Goal: Find specific page/section: Find specific page/section

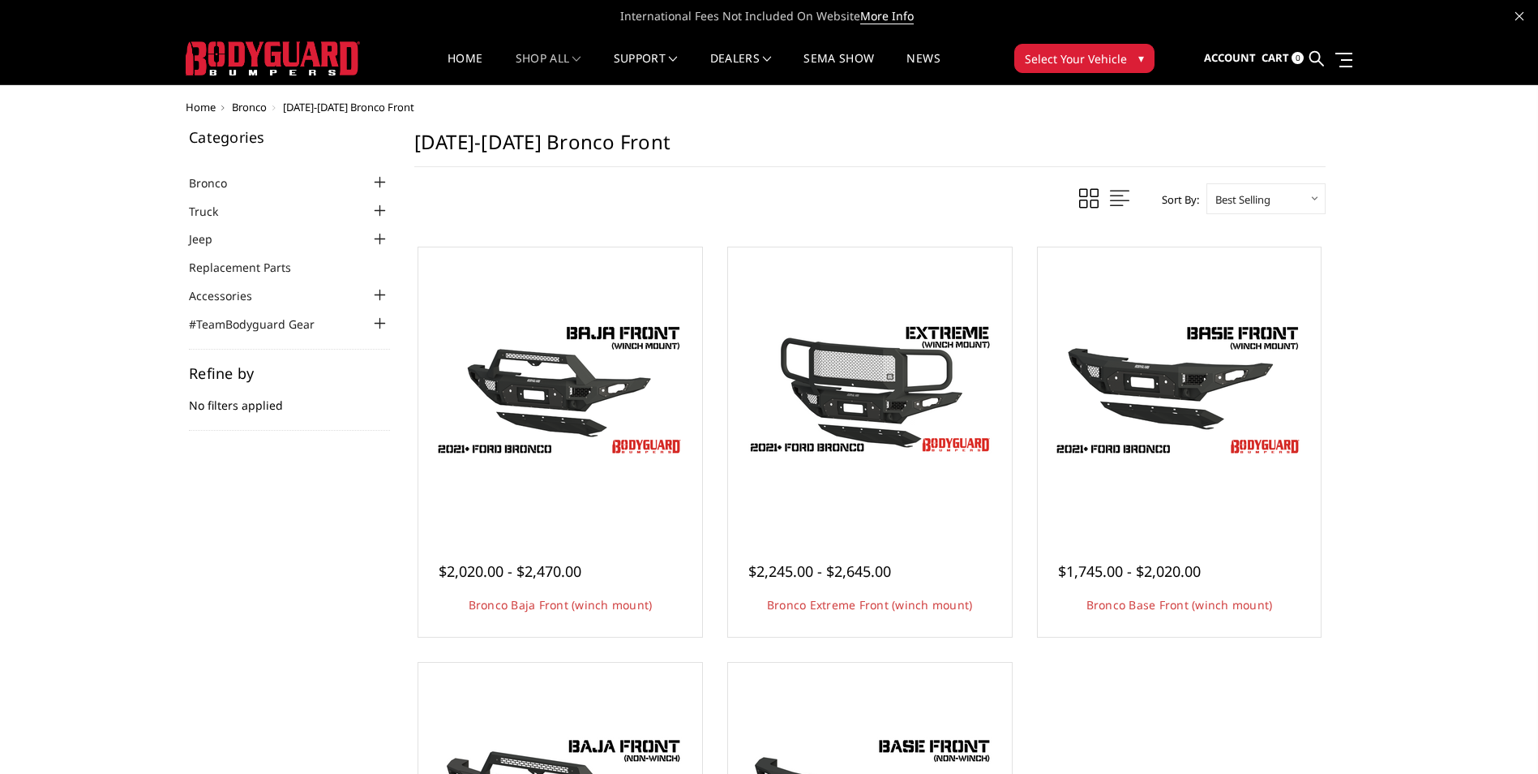
click at [380, 180] on div at bounding box center [380, 182] width 19 height 19
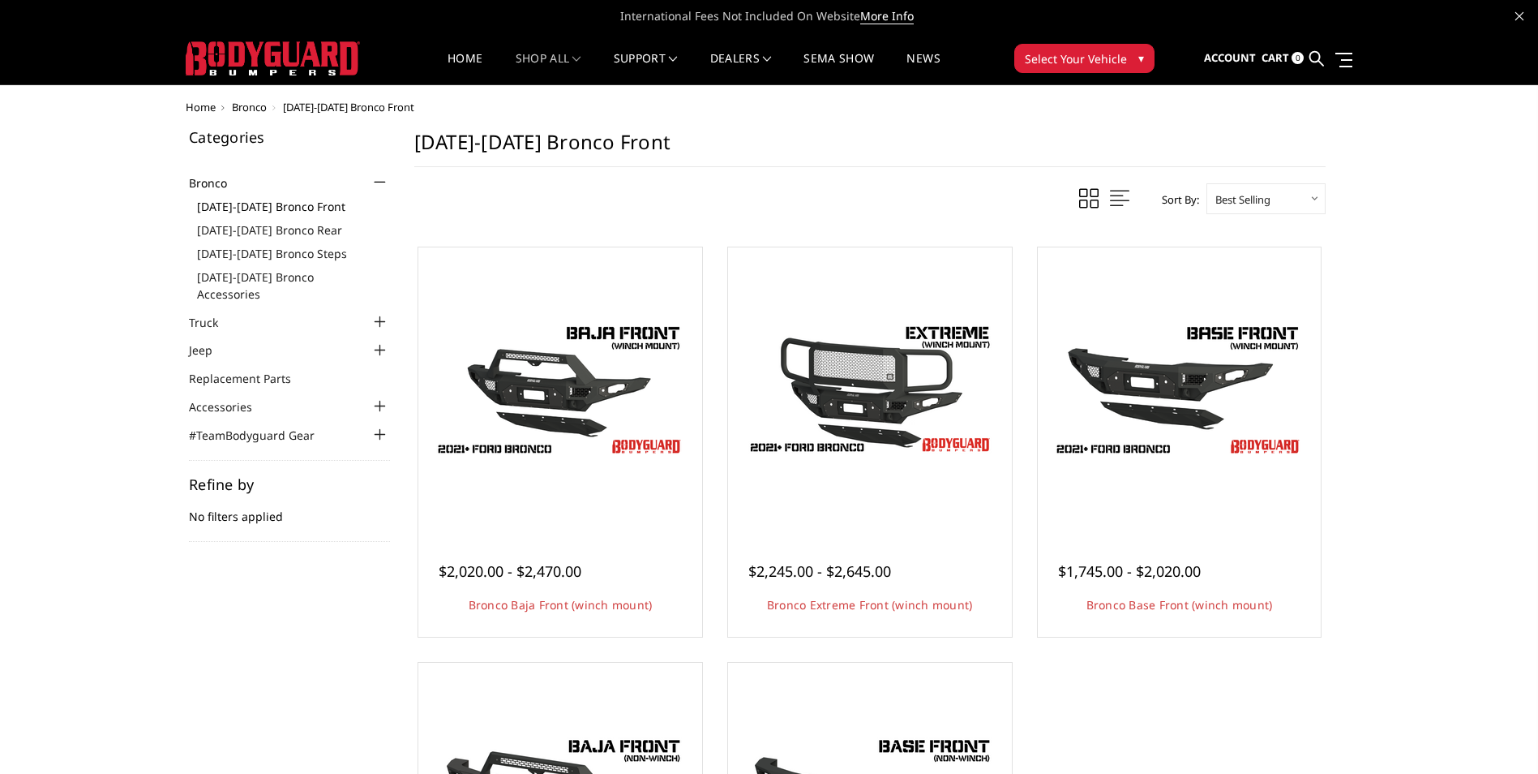
click at [300, 208] on link "[DATE]-[DATE] Bronco Front" at bounding box center [293, 206] width 193 height 17
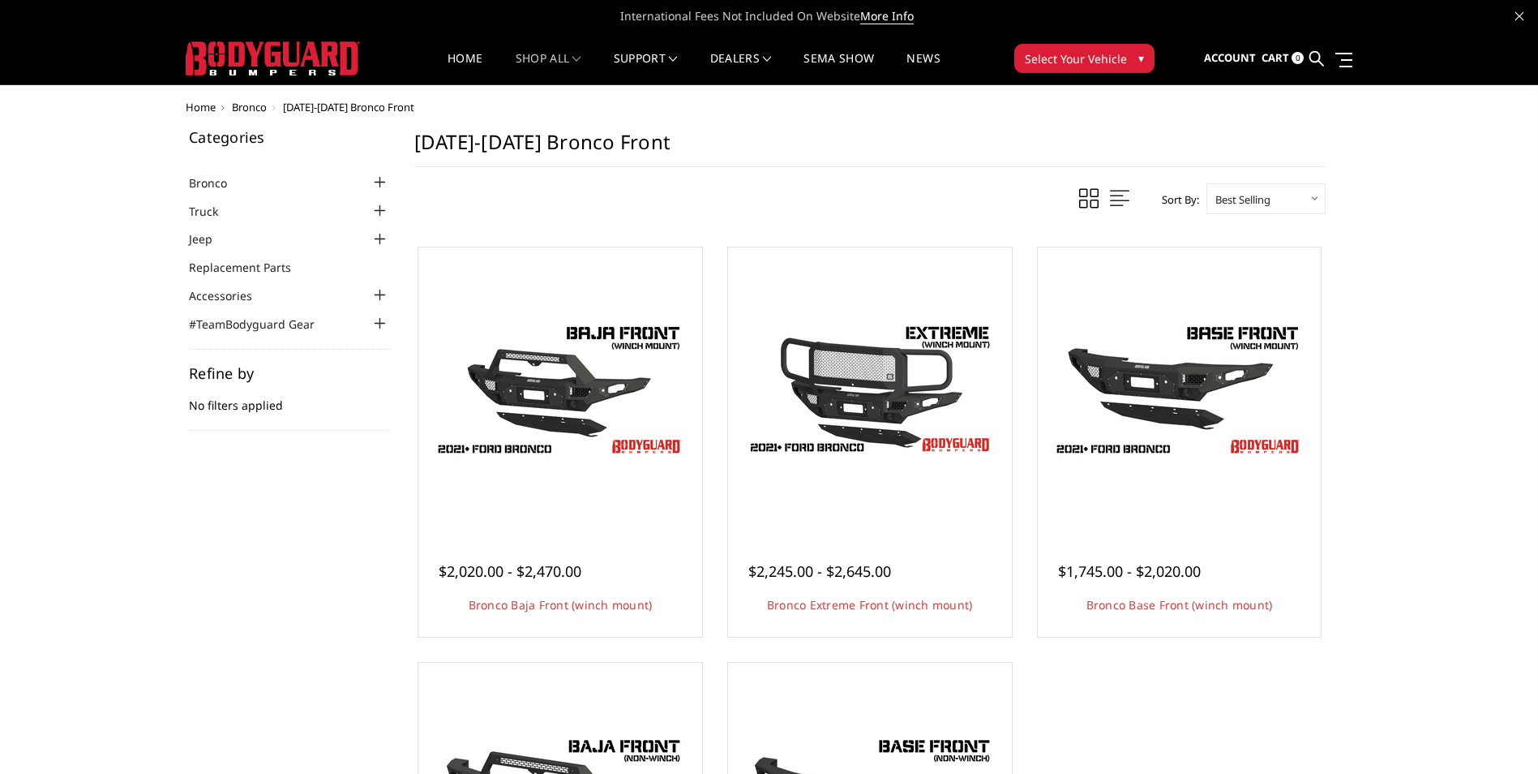
click at [379, 184] on div at bounding box center [380, 182] width 19 height 19
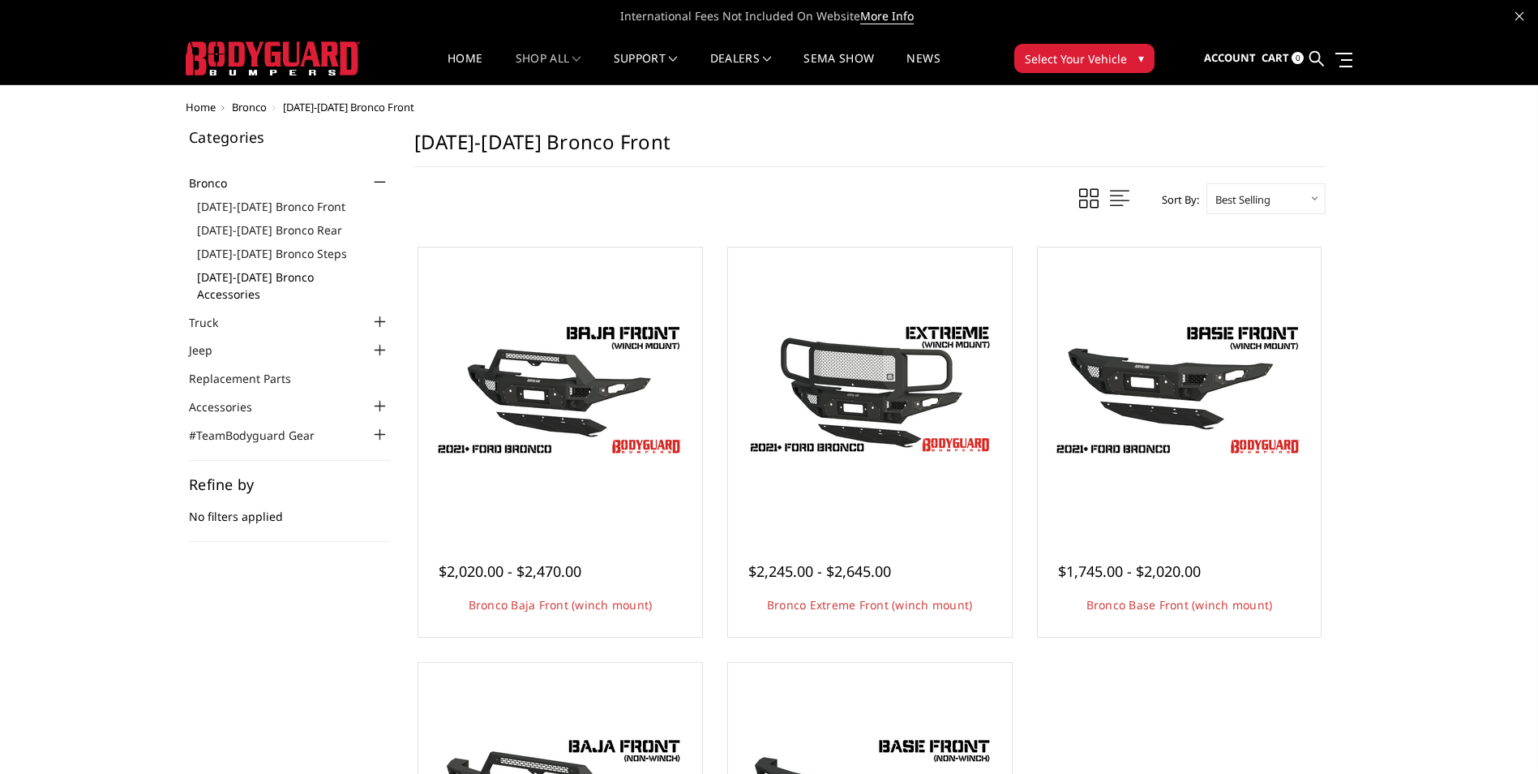
click at [286, 273] on link "[DATE]-[DATE] Bronco Accessories" at bounding box center [293, 285] width 193 height 34
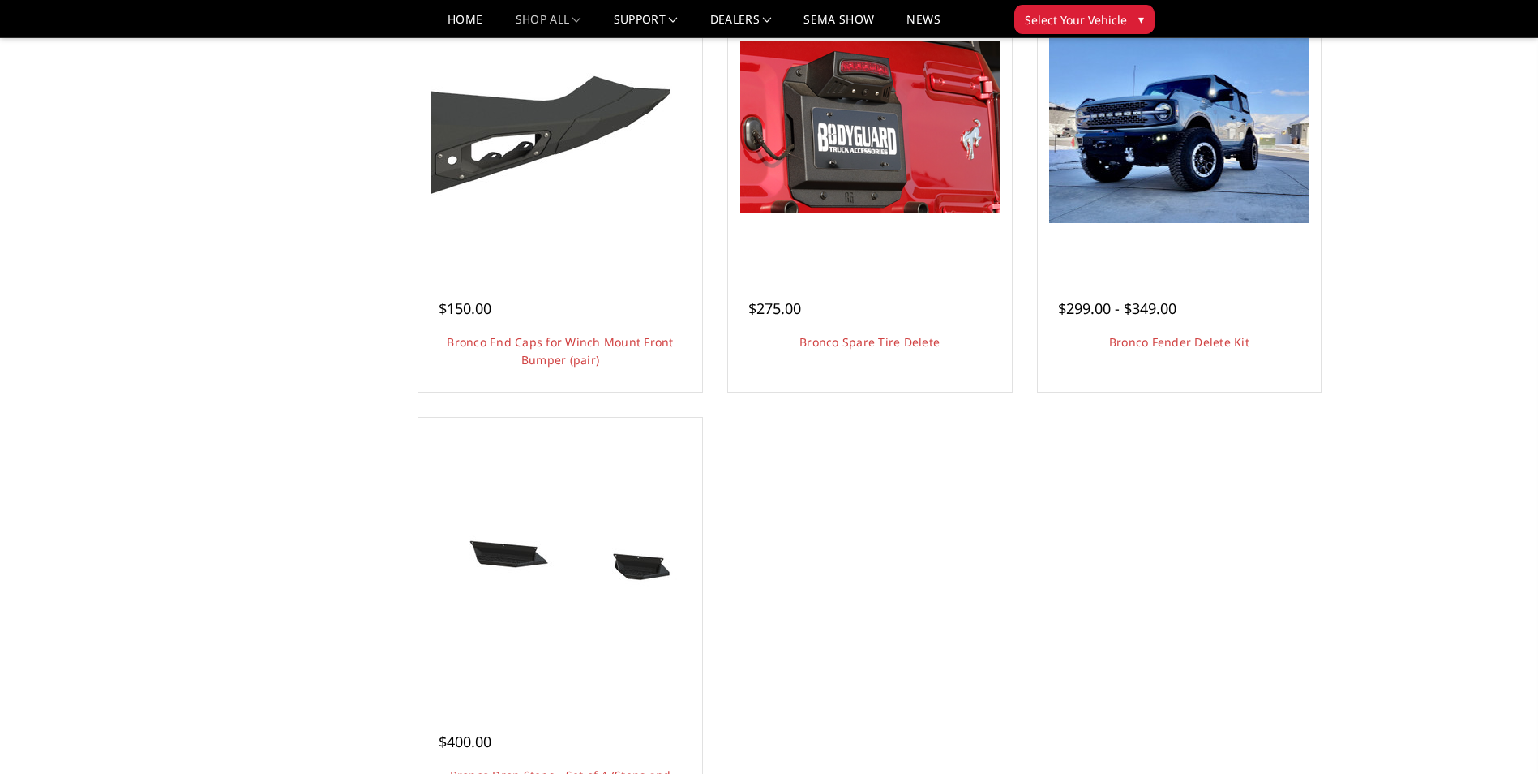
scroll to position [1135, 0]
